Goal: Task Accomplishment & Management: Use online tool/utility

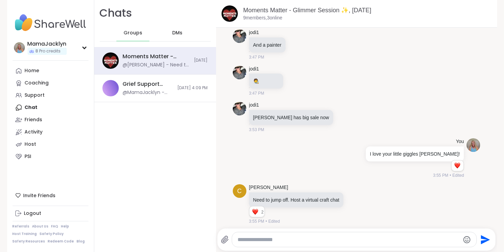
click at [172, 31] on span "DMs" at bounding box center [177, 33] width 10 height 7
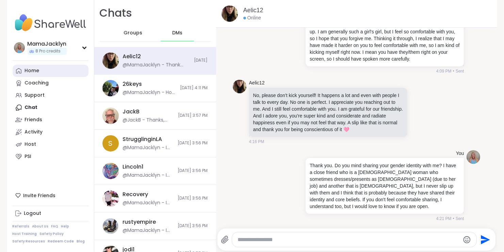
click at [26, 72] on div "Home" at bounding box center [32, 70] width 15 height 7
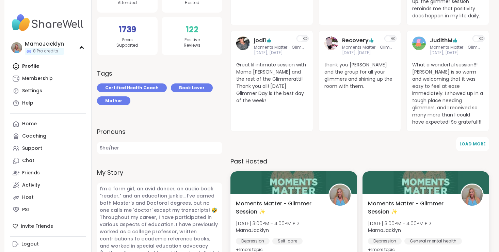
scroll to position [192, 0]
click at [35, 67] on div "Profile Membership Settings Help" at bounding box center [48, 84] width 76 height 49
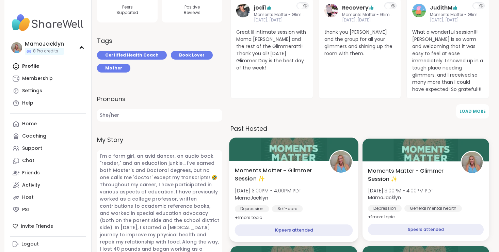
scroll to position [225, 0]
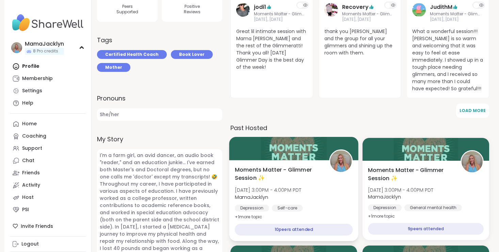
click at [289, 178] on span "Moments Matter - Glimmer Session ✨" at bounding box center [278, 174] width 87 height 17
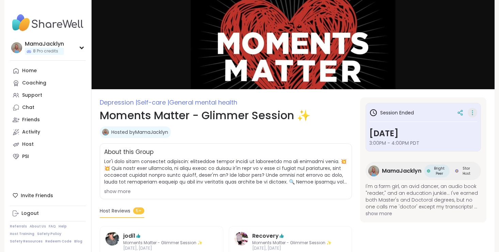
click at [472, 112] on icon at bounding box center [472, 112] width 1 height 1
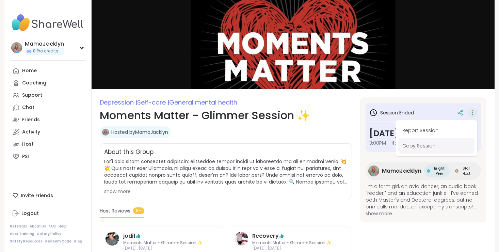
click at [417, 145] on button "Copy Session" at bounding box center [436, 145] width 76 height 15
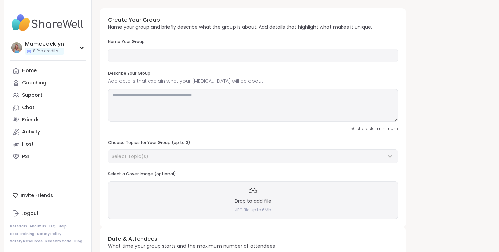
type input "**********"
type textarea "**********"
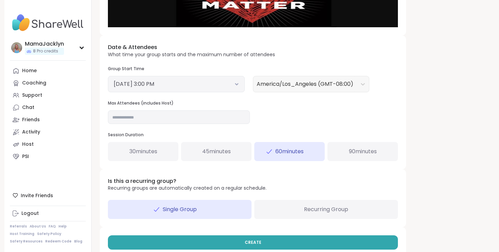
scroll to position [215, 0]
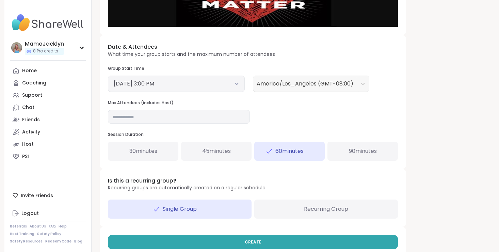
click at [220, 79] on div "[DATE] 3:00 PM" at bounding box center [176, 83] width 137 height 16
click at [240, 85] on div "[DATE] 3:00 PM" at bounding box center [176, 83] width 137 height 16
click at [236, 84] on icon at bounding box center [236, 83] width 4 height 3
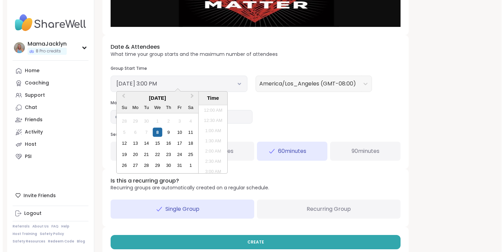
scroll to position [277, 0]
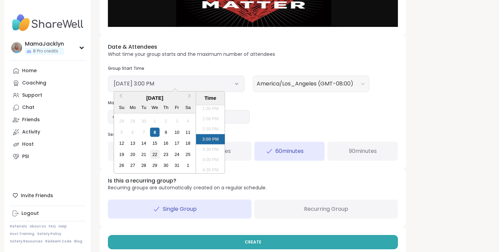
click at [154, 156] on div "22" at bounding box center [154, 154] width 9 height 9
click at [273, 121] on div "Date & Attendees What time your group starts and the maximum number of attendee…" at bounding box center [253, 101] width 306 height 133
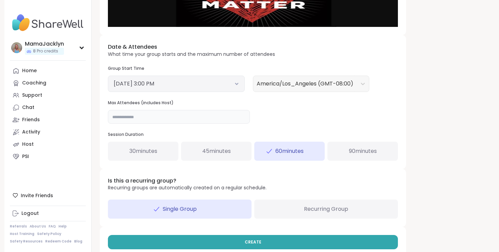
click at [202, 123] on input "**" at bounding box center [179, 117] width 142 height 14
type input "*"
click at [281, 114] on div "Date & Attendees What time your group starts and the maximum number of attendee…" at bounding box center [253, 101] width 306 height 133
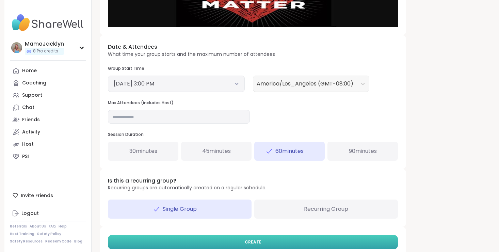
click at [261, 239] on button "CREATE" at bounding box center [253, 242] width 290 height 14
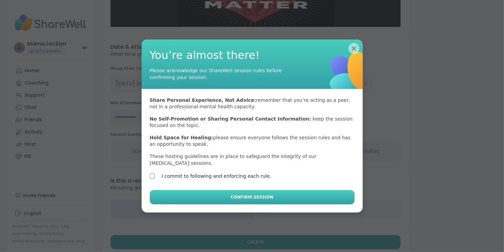
click at [190, 194] on button "Confirm Session" at bounding box center [252, 197] width 205 height 14
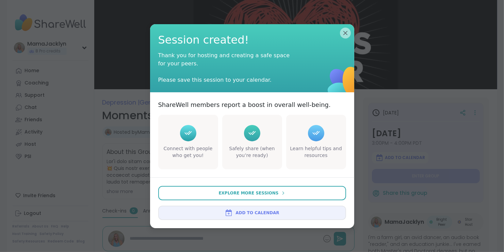
click at [344, 24] on div "Session created! Thank you for hosting and creating a safe space for your peers…" at bounding box center [252, 58] width 204 height 68
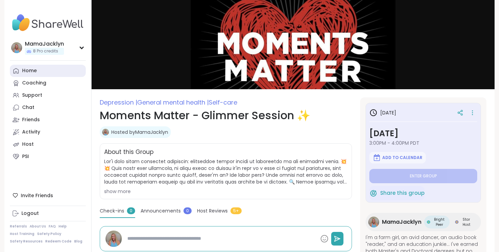
click at [25, 72] on div "Home" at bounding box center [29, 70] width 15 height 7
type textarea "*"
